Goal: Task Accomplishment & Management: Use online tool/utility

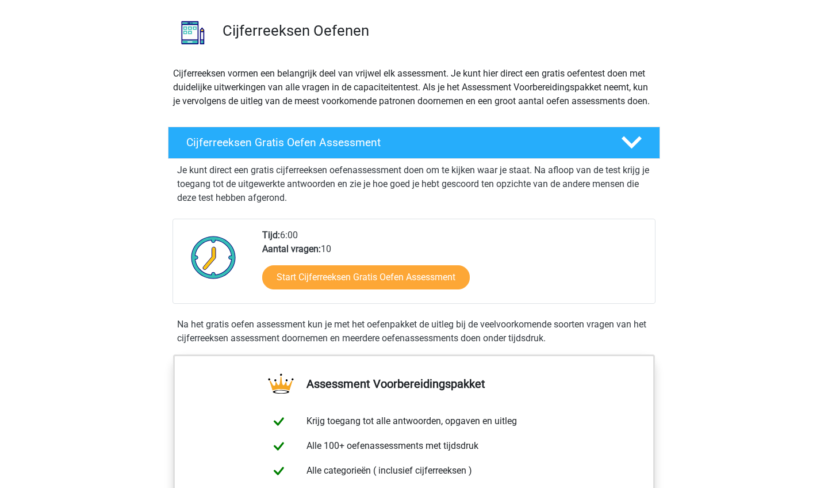
scroll to position [192, 0]
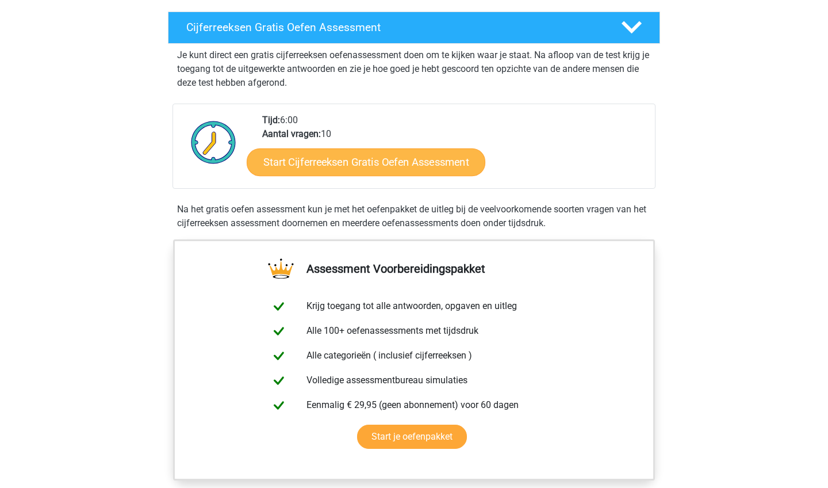
click at [399, 175] on link "Start Cijferreeksen Gratis Oefen Assessment" at bounding box center [366, 162] width 239 height 28
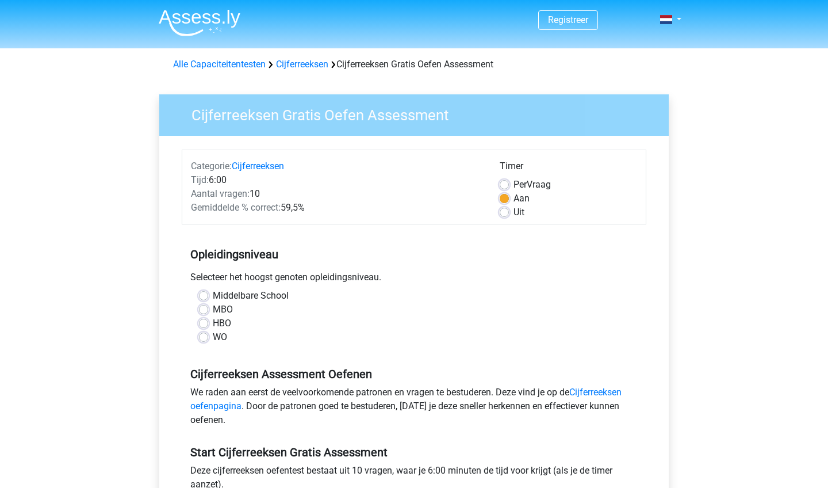
click at [209, 309] on div "MBO" at bounding box center [414, 309] width 430 height 14
click at [213, 311] on label "MBO" at bounding box center [223, 309] width 20 height 14
click at [205, 311] on input "MBO" at bounding box center [203, 308] width 9 height 12
radio input "true"
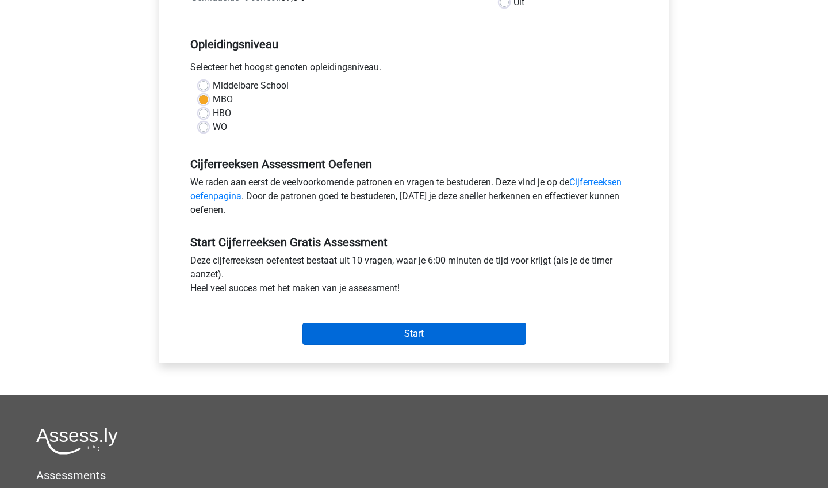
click at [466, 339] on input "Start" at bounding box center [414, 334] width 224 height 22
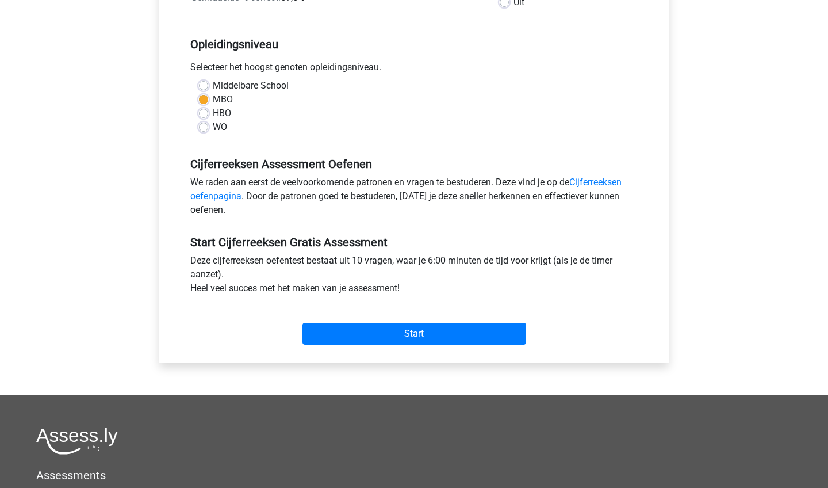
click at [213, 86] on label "Middelbare School" at bounding box center [251, 86] width 76 height 14
click at [204, 86] on input "Middelbare School" at bounding box center [203, 85] width 9 height 12
radio input "true"
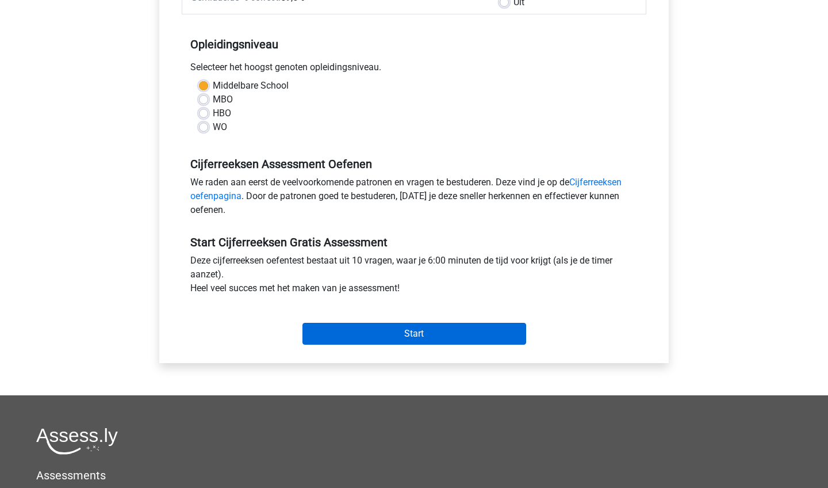
click at [393, 338] on input "Start" at bounding box center [414, 334] width 224 height 22
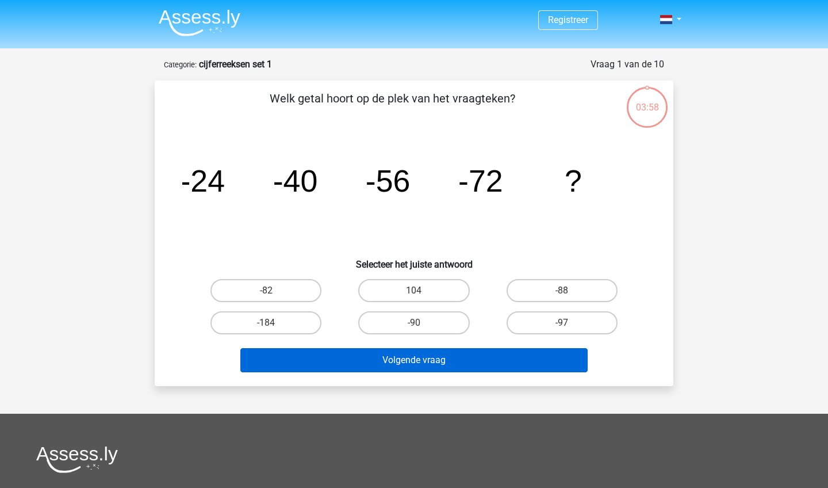
click at [454, 358] on button "Volgende vraag" at bounding box center [414, 360] width 348 height 24
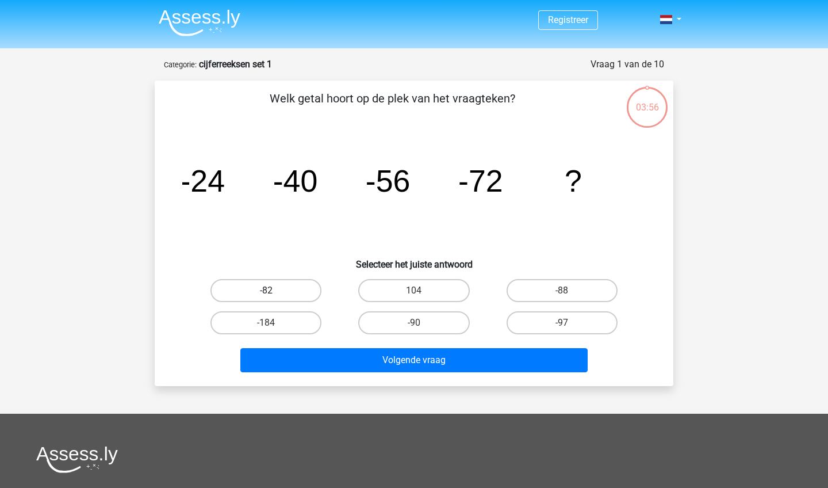
click at [287, 287] on label "-82" at bounding box center [265, 290] width 111 height 23
click at [274, 290] on input "-82" at bounding box center [269, 293] width 7 height 7
radio input "true"
click at [419, 373] on div "Volgende vraag" at bounding box center [414, 362] width 444 height 29
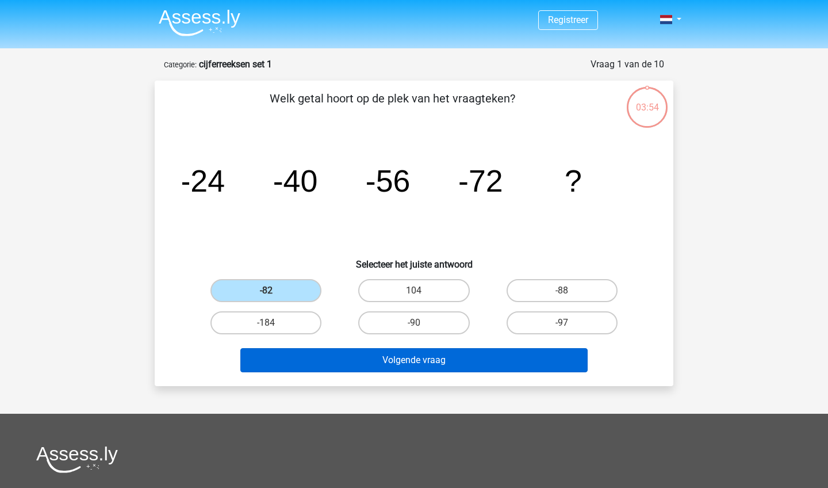
click at [418, 361] on button "Volgende vraag" at bounding box center [414, 360] width 348 height 24
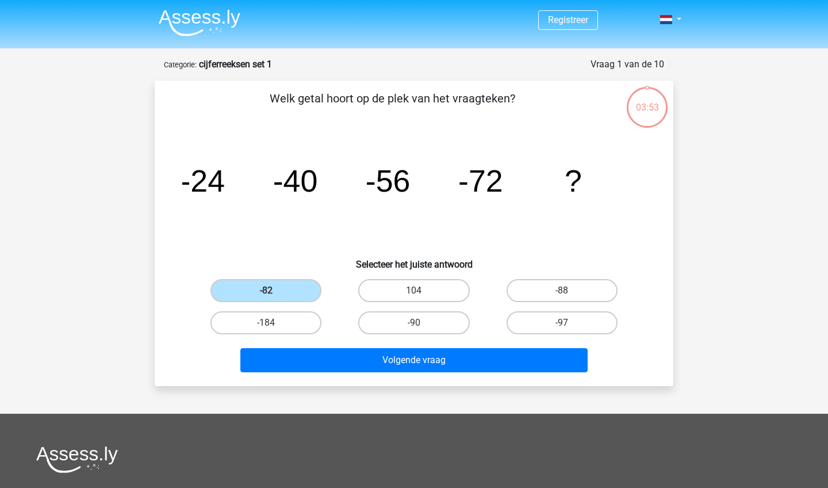
click at [420, 295] on input "104" at bounding box center [417, 293] width 7 height 7
radio input "true"
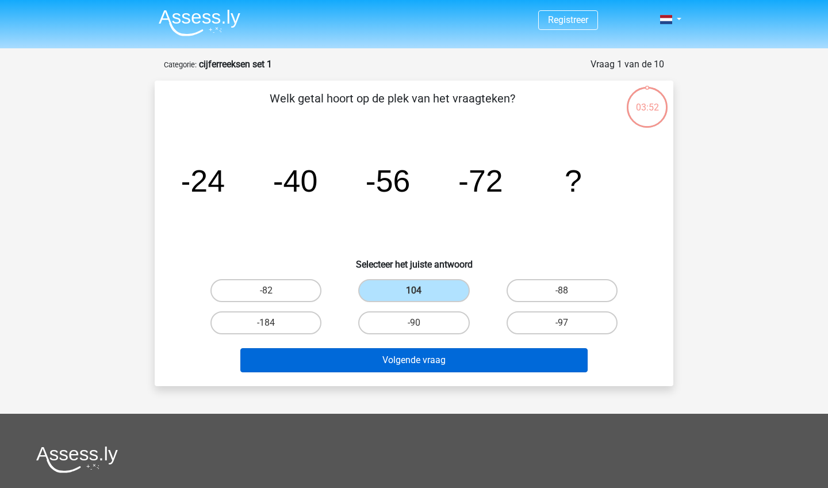
click at [400, 354] on button "Volgende vraag" at bounding box center [414, 360] width 348 height 24
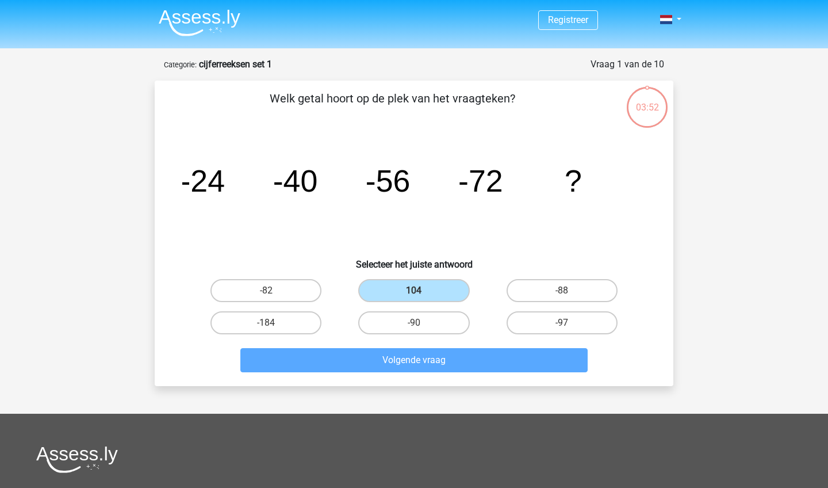
scroll to position [58, 0]
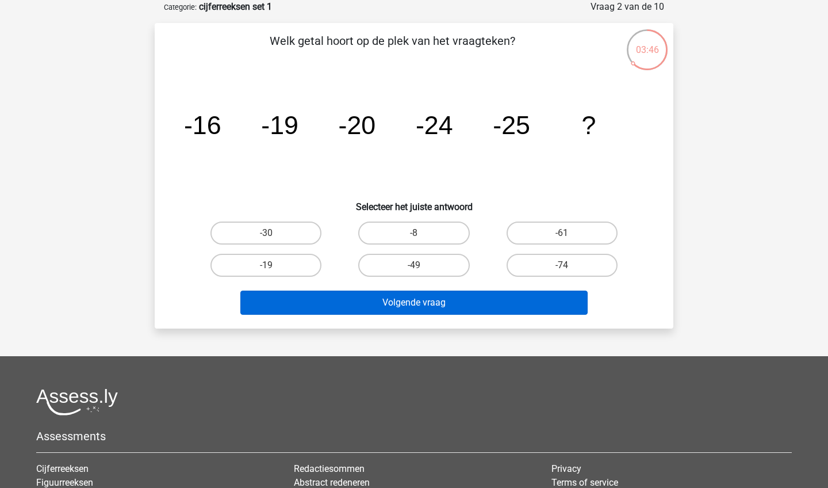
click at [420, 298] on button "Volgende vraag" at bounding box center [414, 302] width 348 height 24
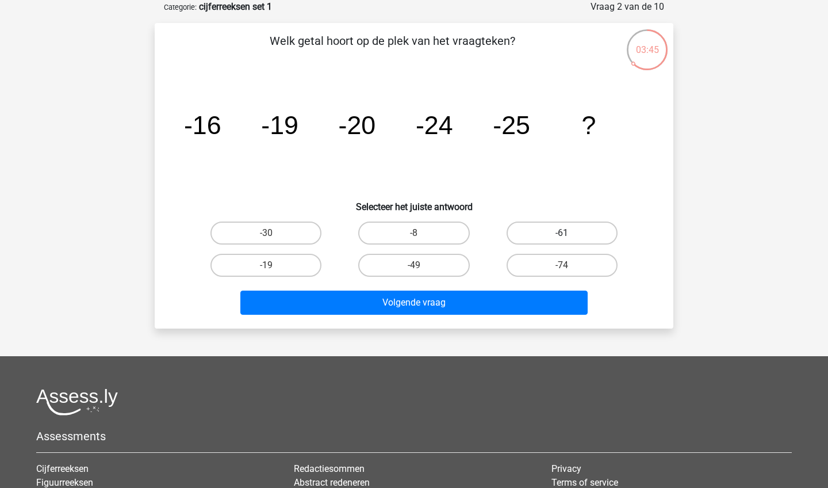
click at [560, 231] on label "-61" at bounding box center [562, 232] width 111 height 23
click at [562, 233] on input "-61" at bounding box center [565, 236] width 7 height 7
radio input "true"
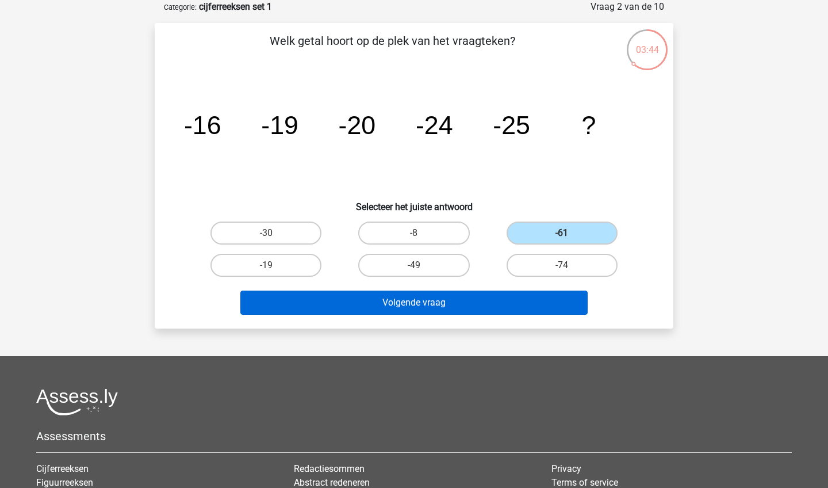
click at [479, 299] on button "Volgende vraag" at bounding box center [414, 302] width 348 height 24
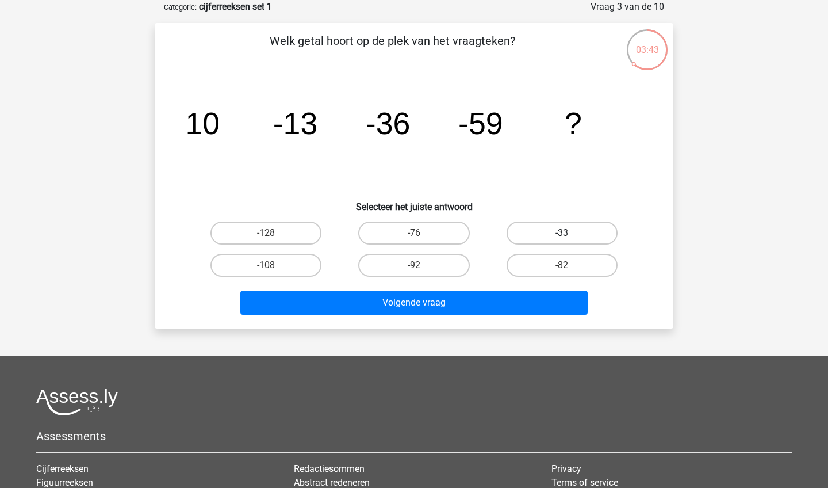
click at [556, 231] on label "-33" at bounding box center [562, 232] width 111 height 23
click at [562, 233] on input "-33" at bounding box center [565, 236] width 7 height 7
radio input "true"
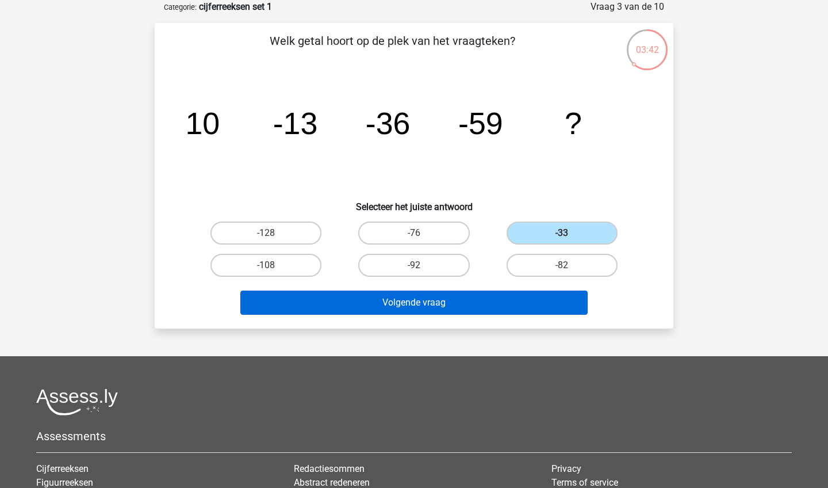
click at [482, 300] on button "Volgende vraag" at bounding box center [414, 302] width 348 height 24
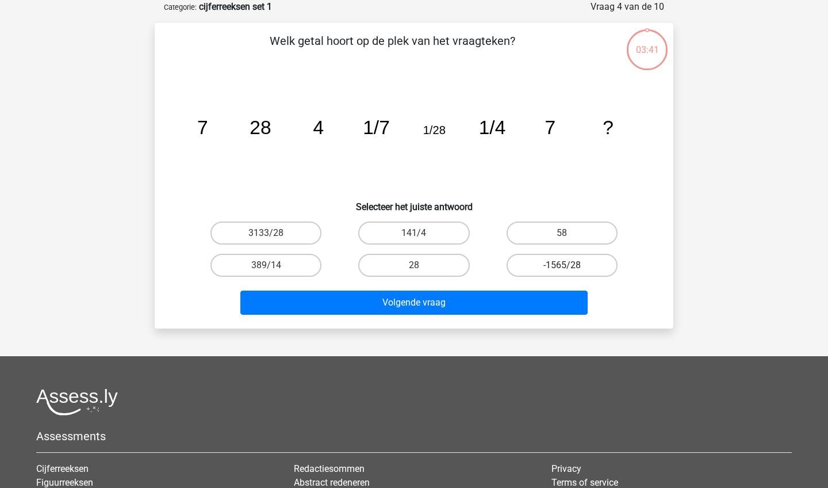
click at [560, 257] on label "-1565/28" at bounding box center [562, 265] width 111 height 23
click at [562, 265] on input "-1565/28" at bounding box center [565, 268] width 7 height 7
radio input "true"
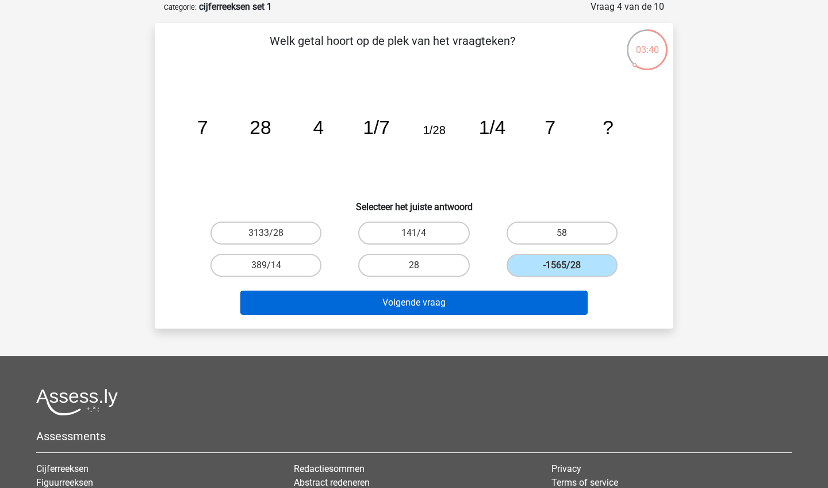
click at [474, 293] on button "Volgende vraag" at bounding box center [414, 302] width 348 height 24
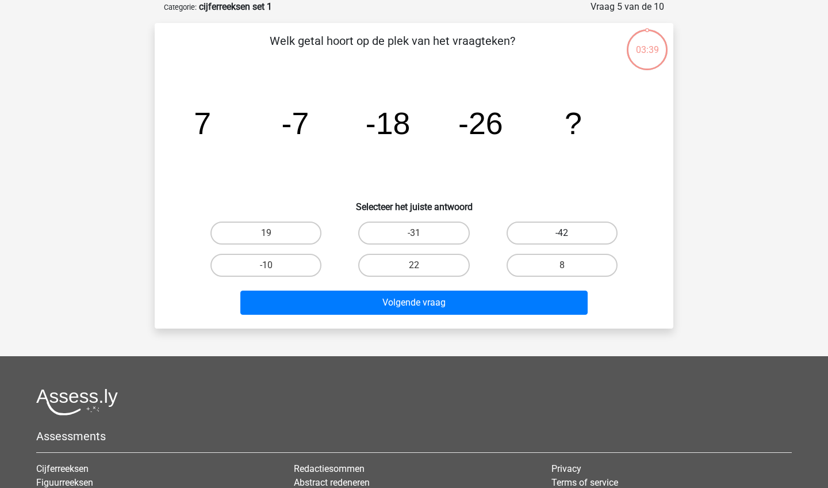
click at [568, 226] on label "-42" at bounding box center [562, 232] width 111 height 23
click at [568, 233] on input "-42" at bounding box center [565, 236] width 7 height 7
radio input "true"
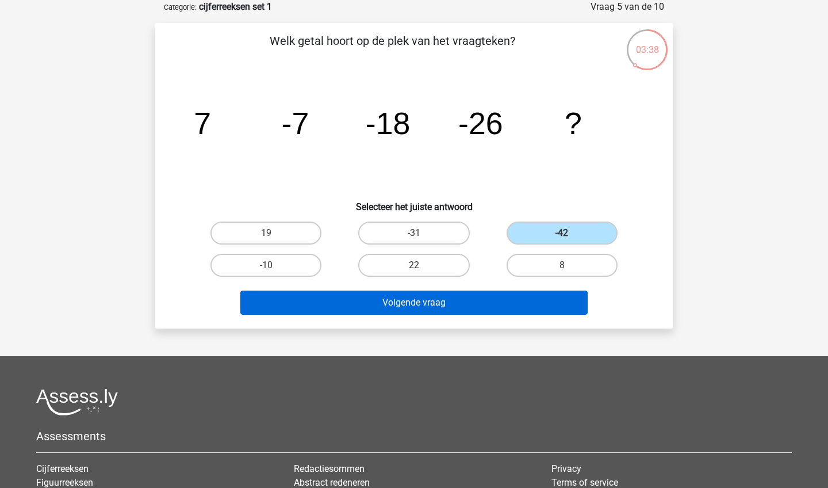
click at [501, 292] on button "Volgende vraag" at bounding box center [414, 302] width 348 height 24
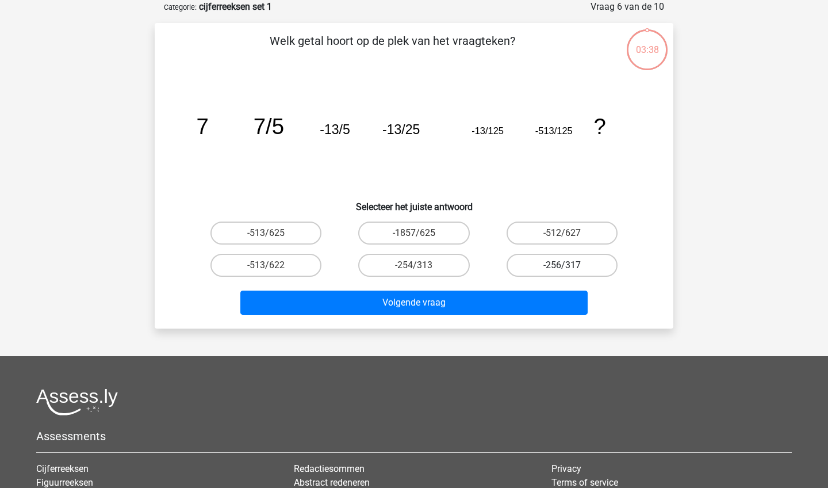
click at [551, 259] on label "-256/317" at bounding box center [562, 265] width 111 height 23
click at [562, 265] on input "-256/317" at bounding box center [565, 268] width 7 height 7
radio input "true"
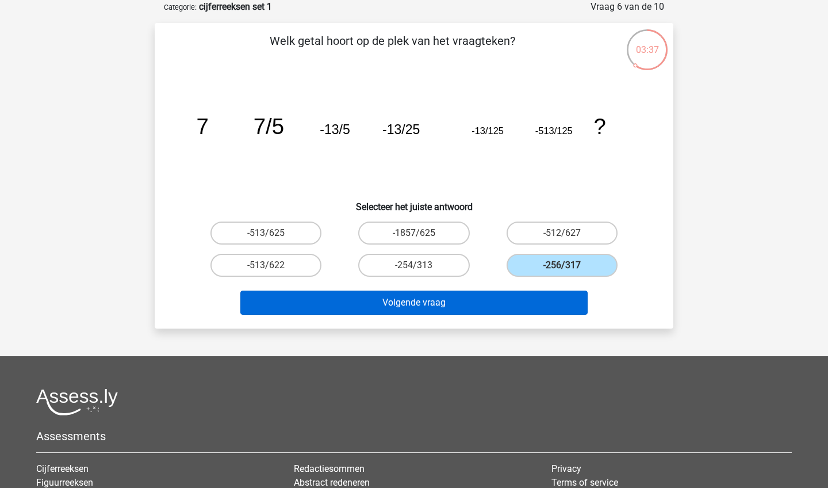
click at [489, 310] on button "Volgende vraag" at bounding box center [414, 302] width 348 height 24
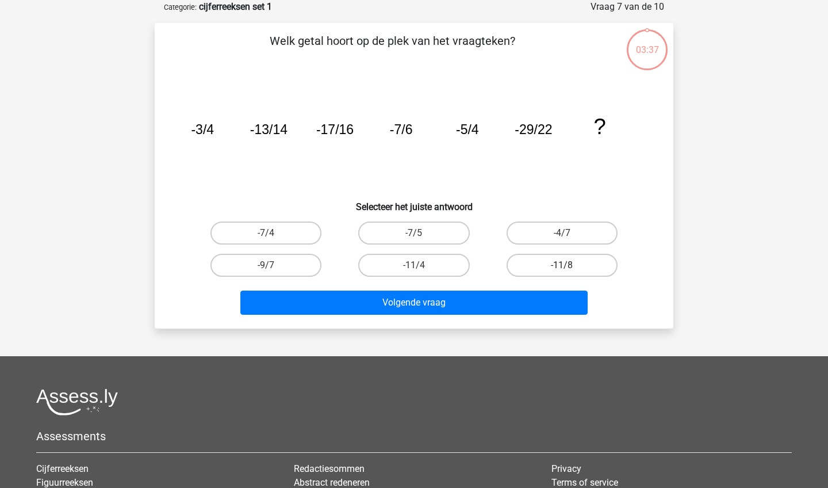
click at [554, 262] on label "-11/8" at bounding box center [562, 265] width 111 height 23
click at [562, 265] on input "-11/8" at bounding box center [565, 268] width 7 height 7
radio input "true"
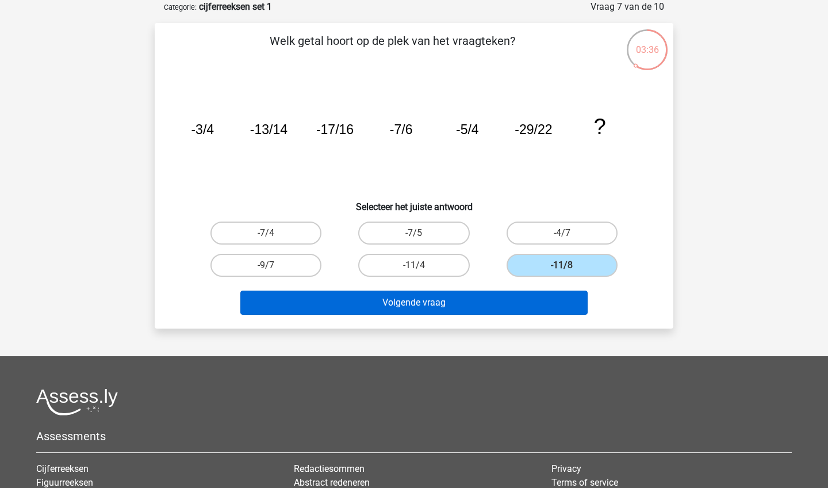
click at [506, 300] on button "Volgende vraag" at bounding box center [414, 302] width 348 height 24
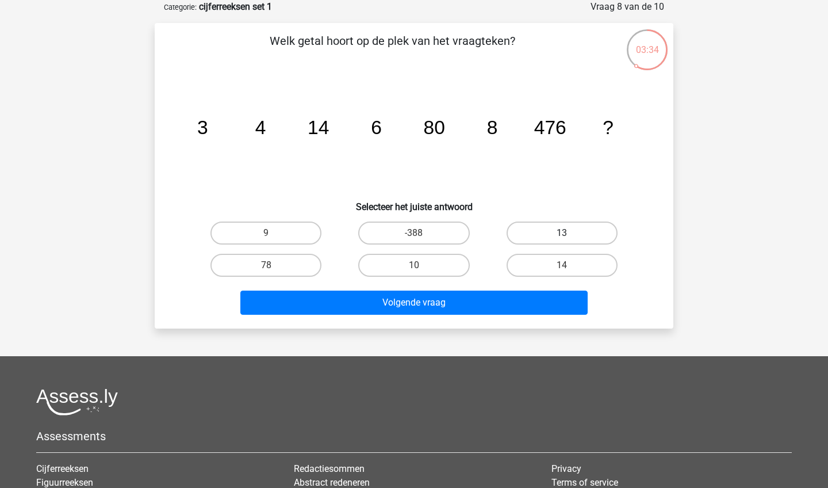
click at [577, 222] on label "13" at bounding box center [562, 232] width 111 height 23
click at [569, 233] on input "13" at bounding box center [565, 236] width 7 height 7
radio input "true"
click at [429, 327] on div "Welk getal hoort op de plek van het vraagteken? image/svg+xml 3 4 14 6 80 8 476…" at bounding box center [414, 175] width 519 height 305
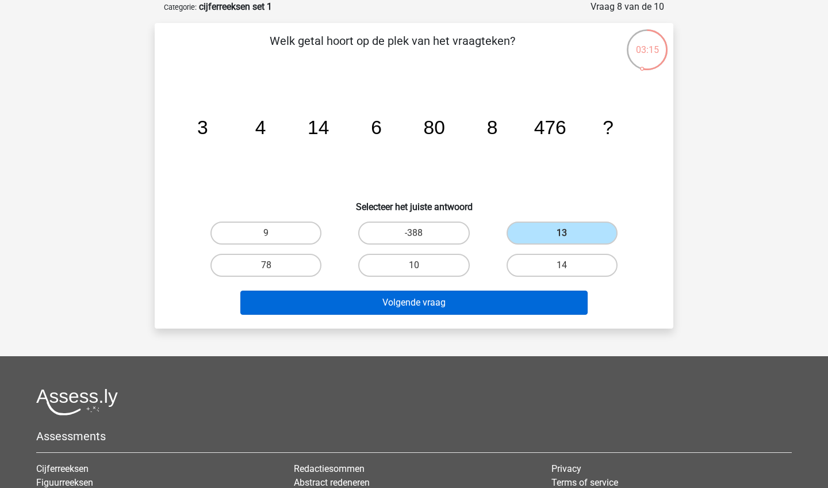
click at [445, 304] on button "Volgende vraag" at bounding box center [414, 302] width 348 height 24
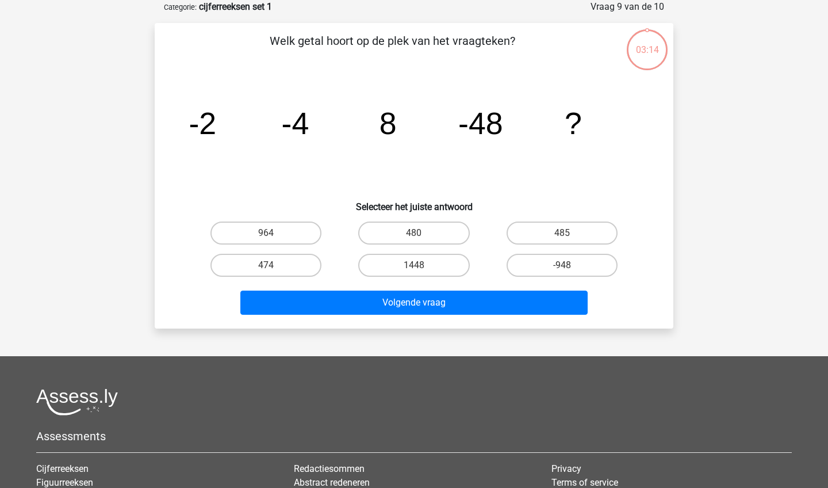
click at [445, 305] on button "Volgende vraag" at bounding box center [414, 302] width 348 height 24
click at [564, 250] on div "-948" at bounding box center [562, 265] width 148 height 32
click at [542, 274] on label "-948" at bounding box center [562, 265] width 111 height 23
click at [562, 273] on input "-948" at bounding box center [565, 268] width 7 height 7
radio input "true"
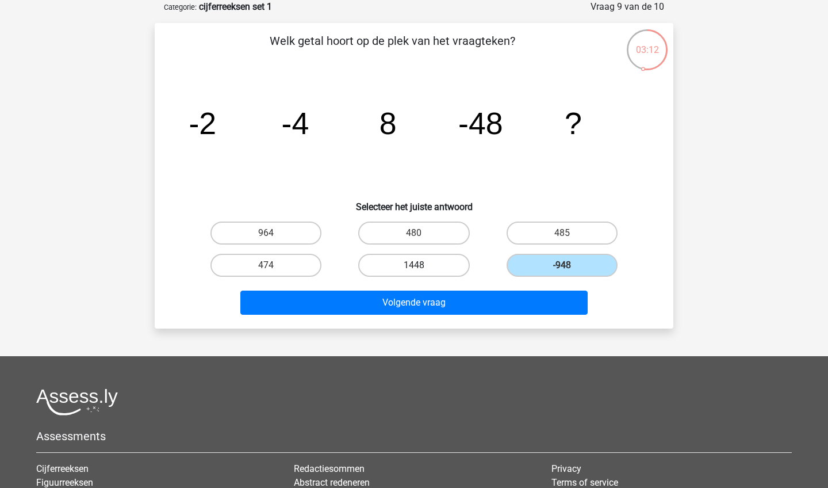
click at [453, 269] on label "1448" at bounding box center [413, 265] width 111 height 23
click at [422, 269] on input "1448" at bounding box center [417, 268] width 7 height 7
radio input "true"
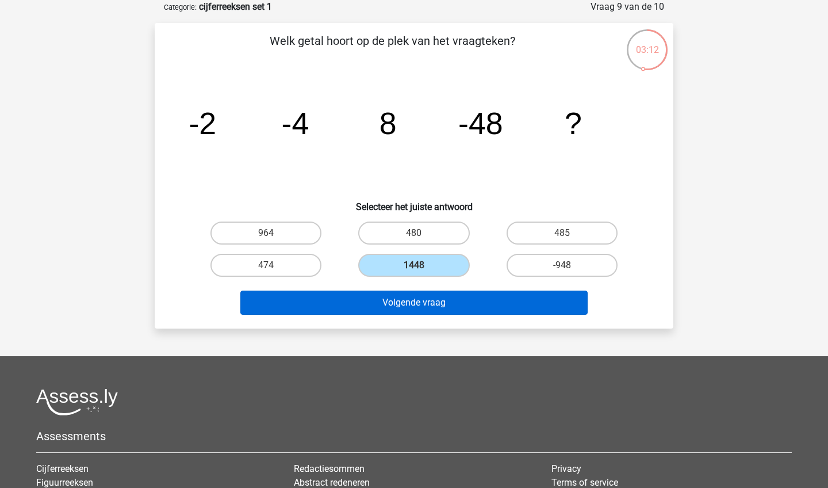
click at [451, 293] on button "Volgende vraag" at bounding box center [414, 302] width 348 height 24
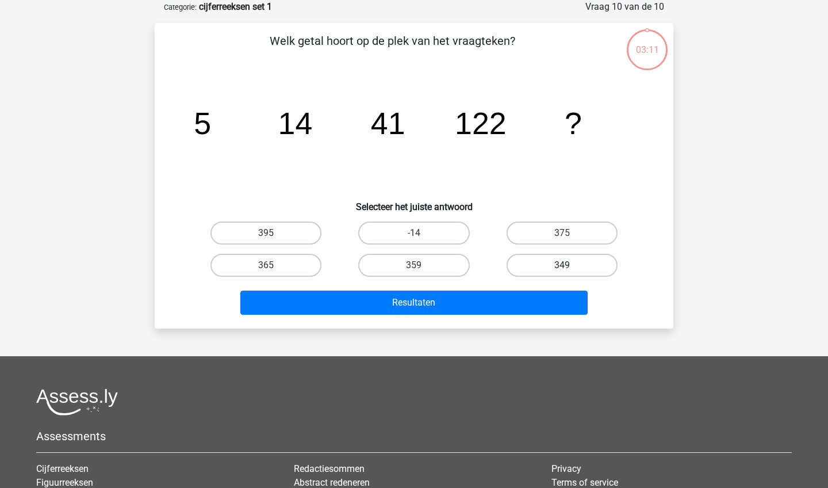
click at [538, 258] on label "349" at bounding box center [562, 265] width 111 height 23
click at [562, 265] on input "349" at bounding box center [565, 268] width 7 height 7
radio input "true"
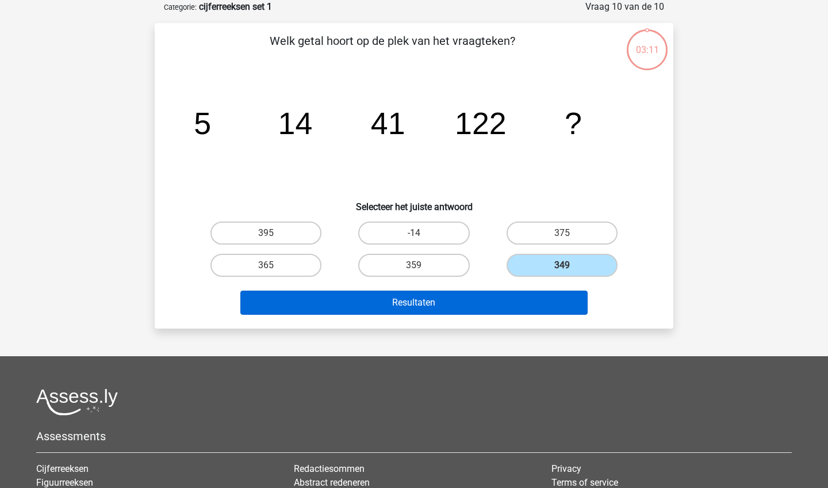
click at [503, 293] on button "Resultaten" at bounding box center [414, 302] width 348 height 24
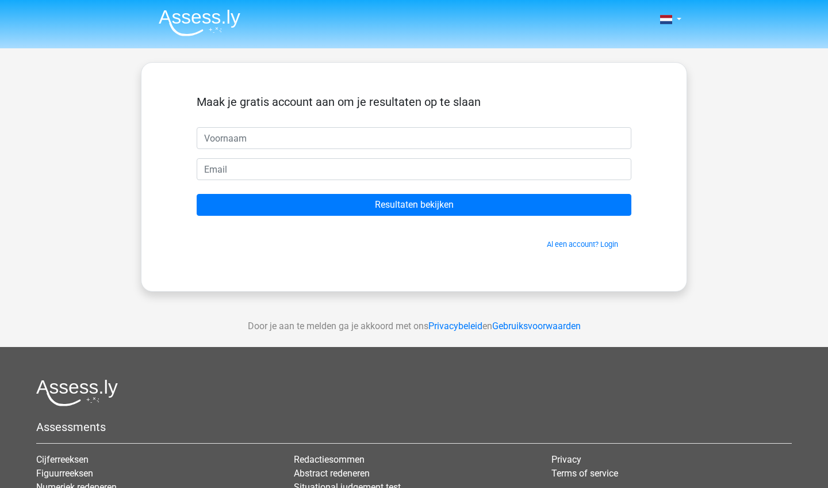
scroll to position [-1, 0]
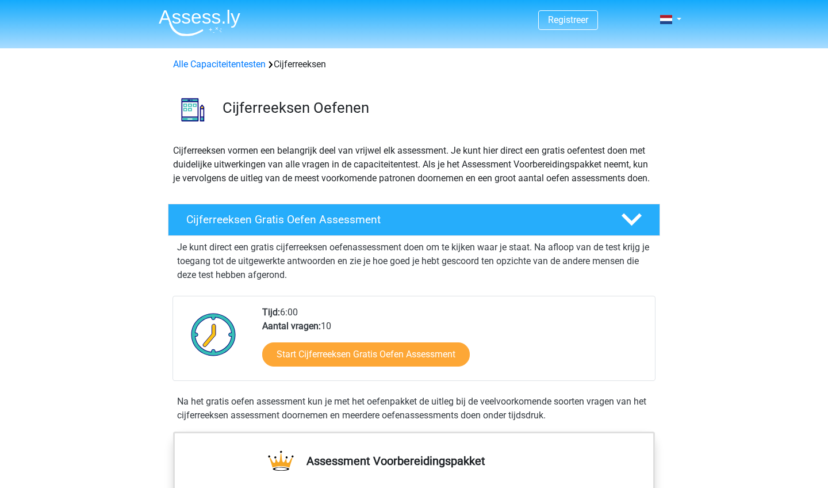
scroll to position [192, 0]
